Goal: Find specific fact: Find specific fact

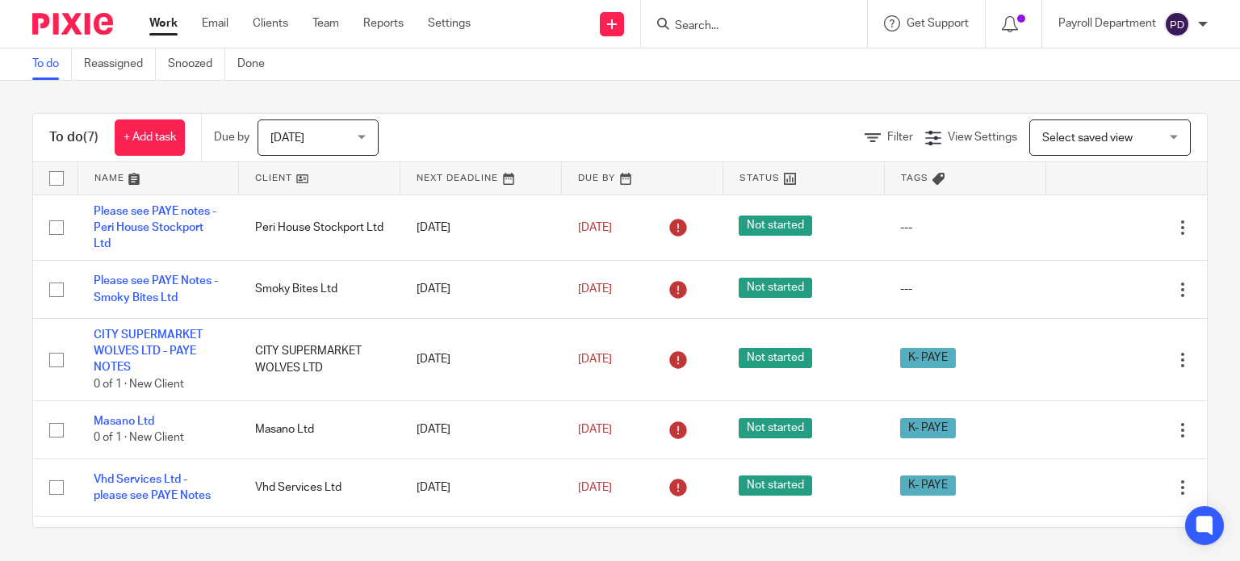
click at [705, 31] on input "Search" at bounding box center [746, 26] width 145 height 15
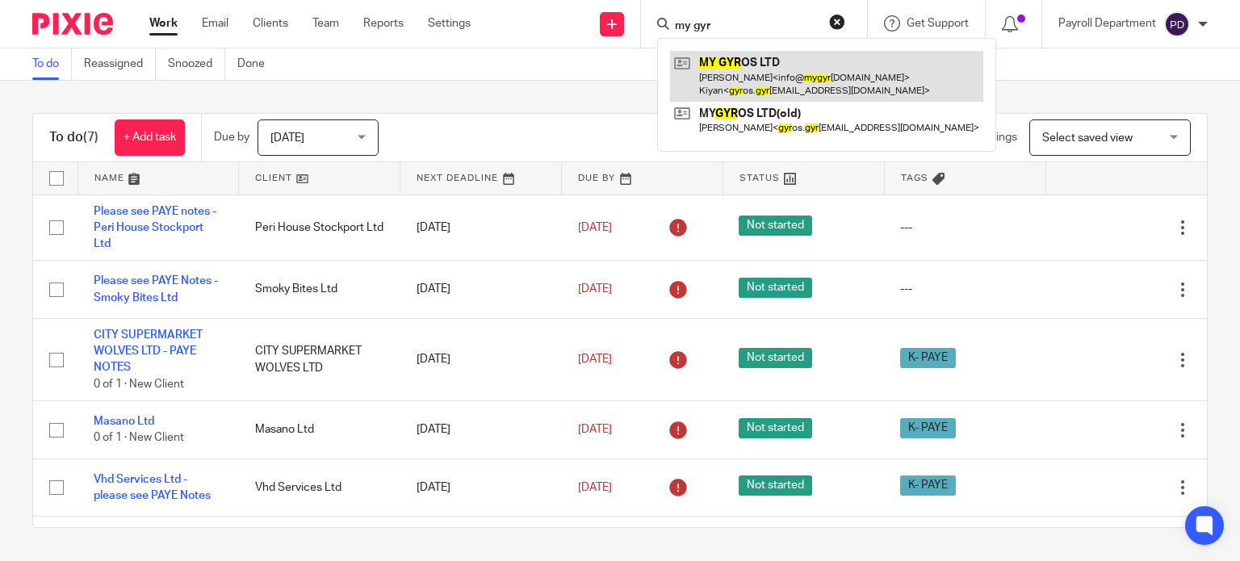
type input "my gyr"
click at [782, 68] on link at bounding box center [826, 76] width 313 height 50
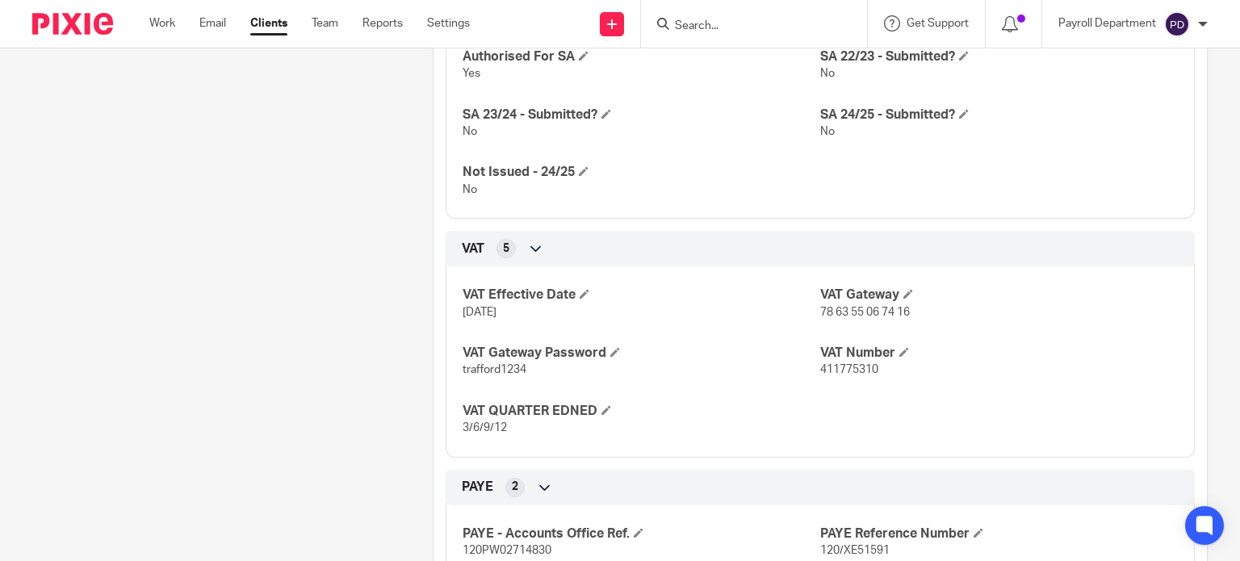
scroll to position [1131, 0]
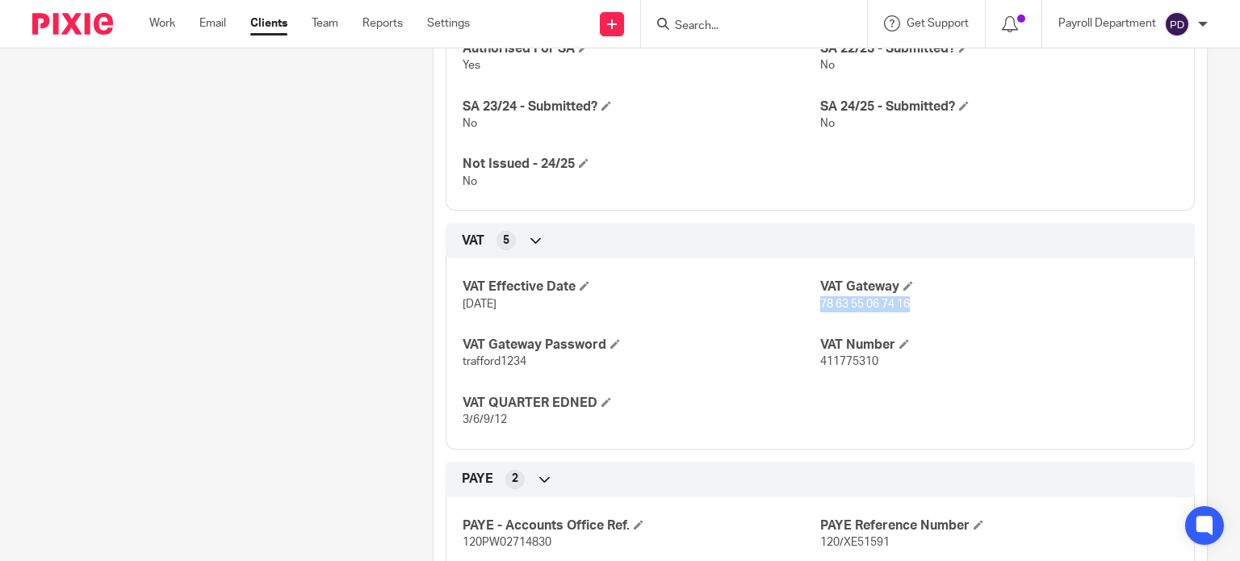
drag, startPoint x: 812, startPoint y: 306, endPoint x: 915, endPoint y: 305, distance: 103.4
click at [915, 305] on p "78 63 55 06 74 16" at bounding box center [999, 304] width 358 height 16
copy span "78 63 55 06 74 16"
click at [489, 358] on span "trafford1234" at bounding box center [495, 361] width 64 height 11
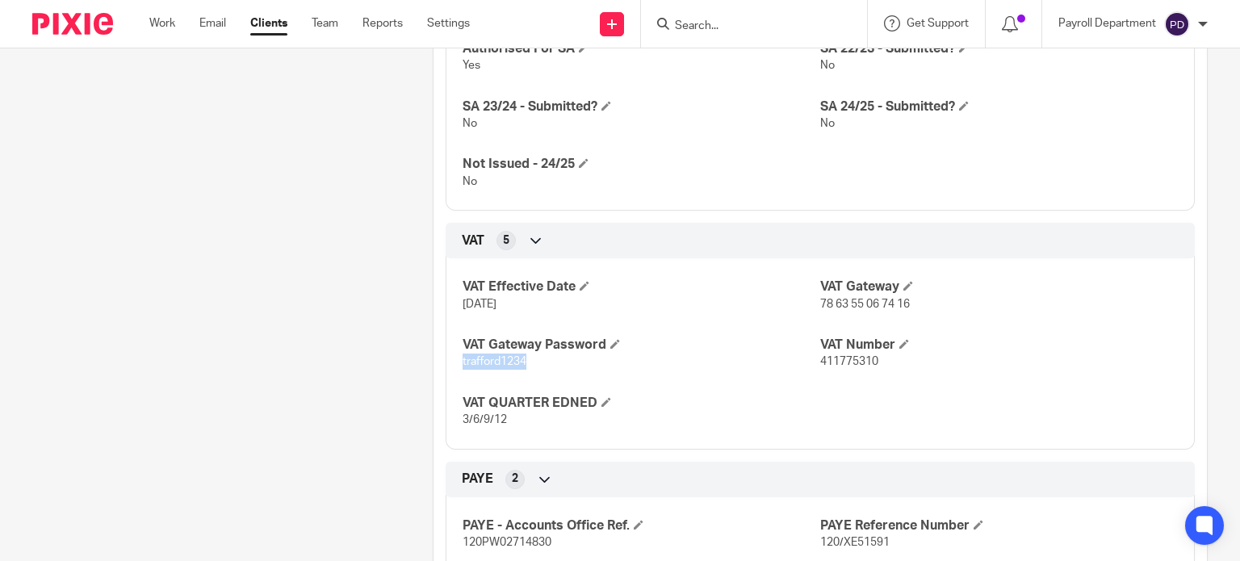
copy span "trafford1234"
